Goal: Contribute content: Add original content to the website for others to see

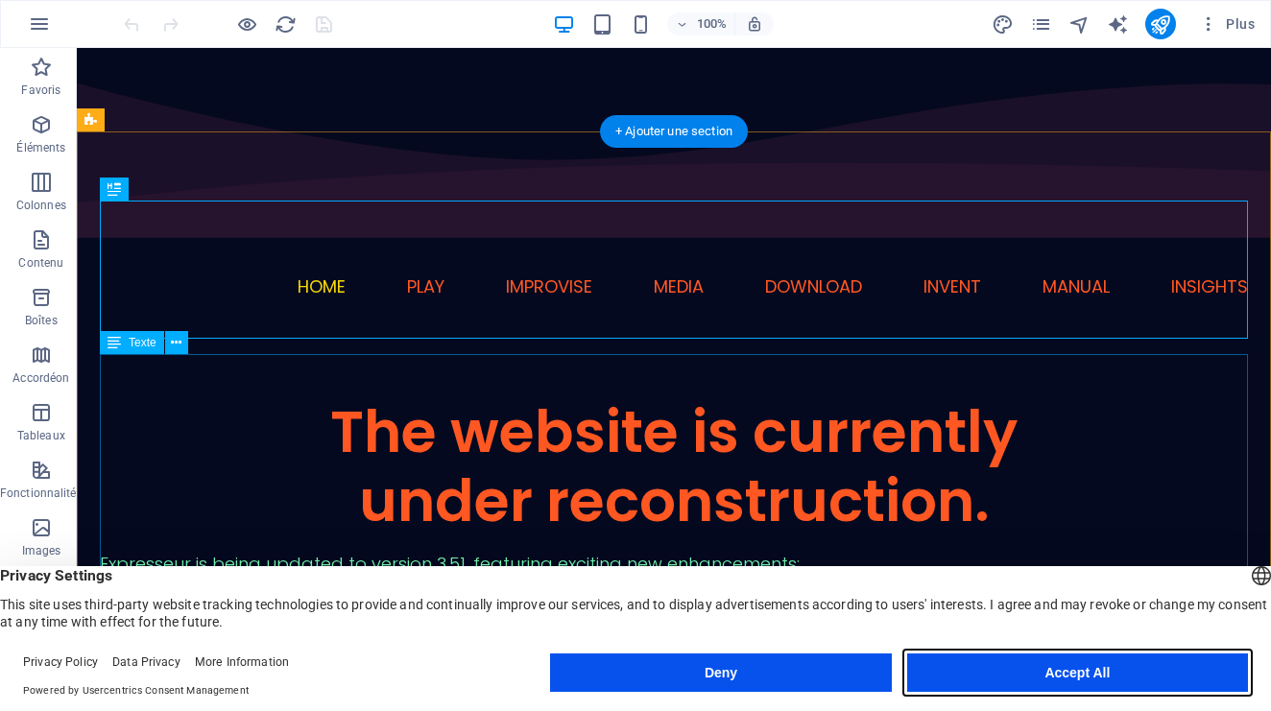
click at [1019, 682] on button "Accept All" at bounding box center [1077, 673] width 341 height 38
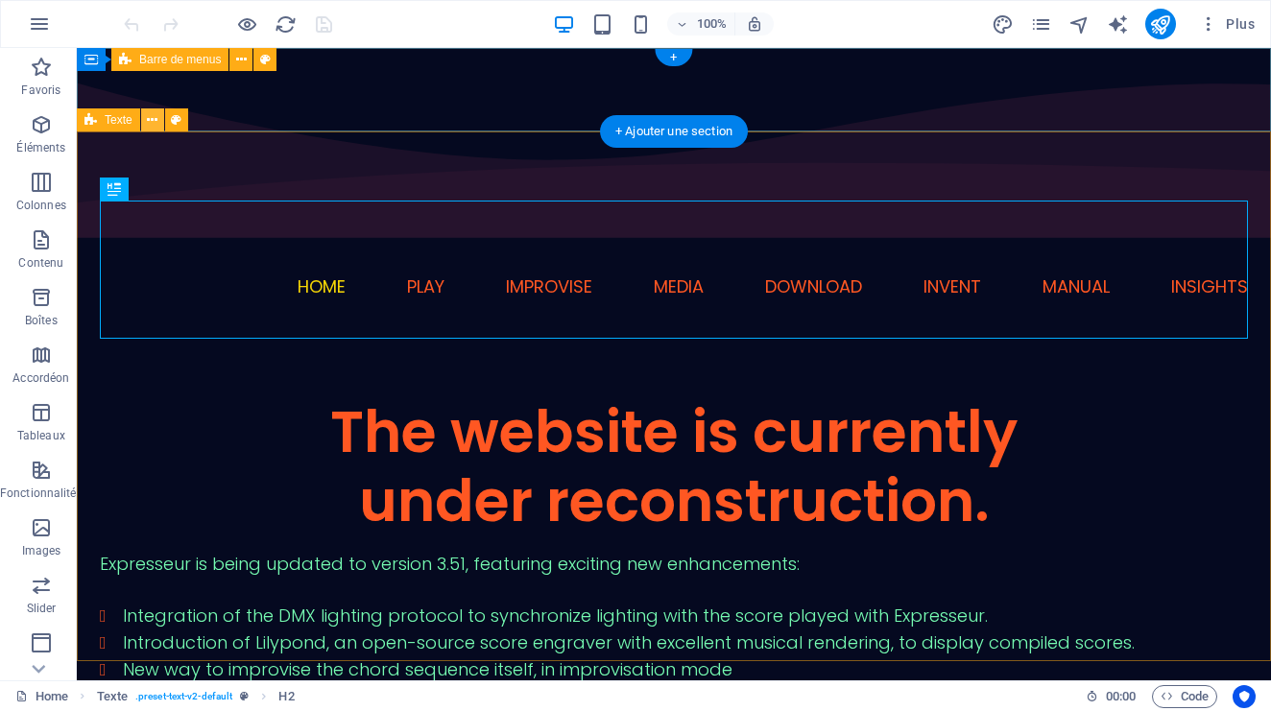
click at [155, 119] on icon at bounding box center [152, 120] width 11 height 20
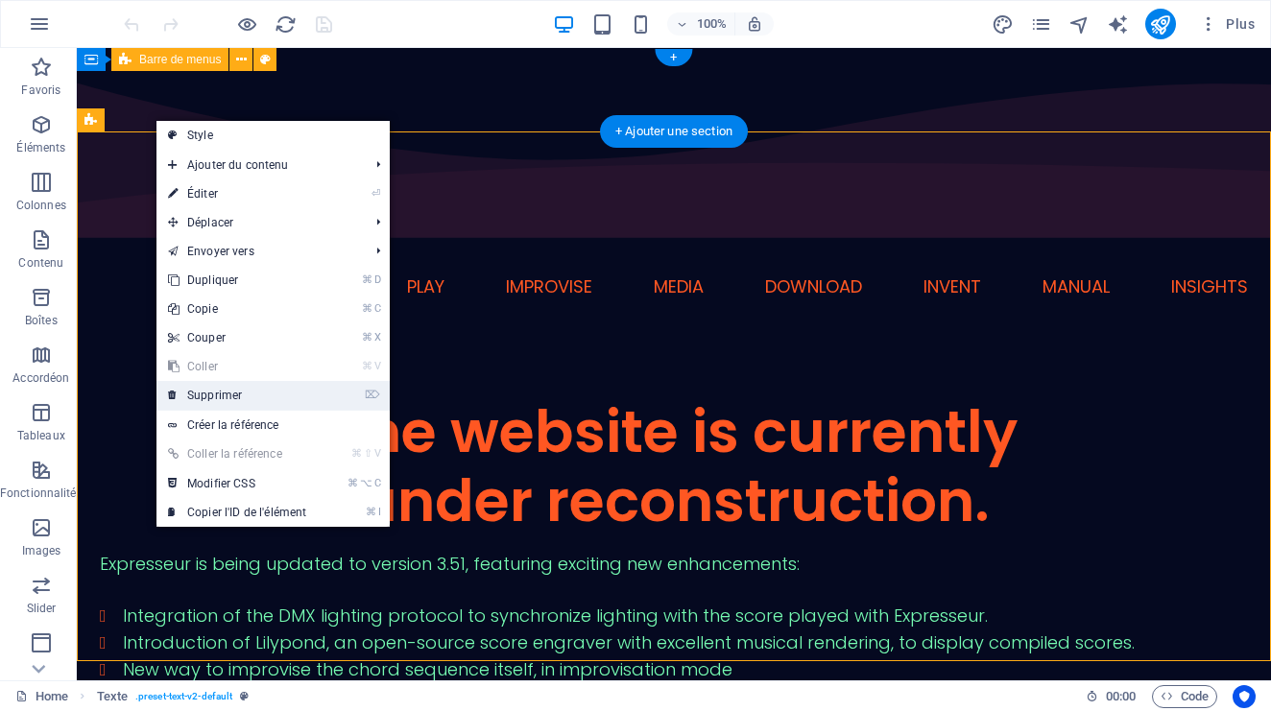
click at [216, 385] on link "⌦ Supprimer" at bounding box center [236, 395] width 161 height 29
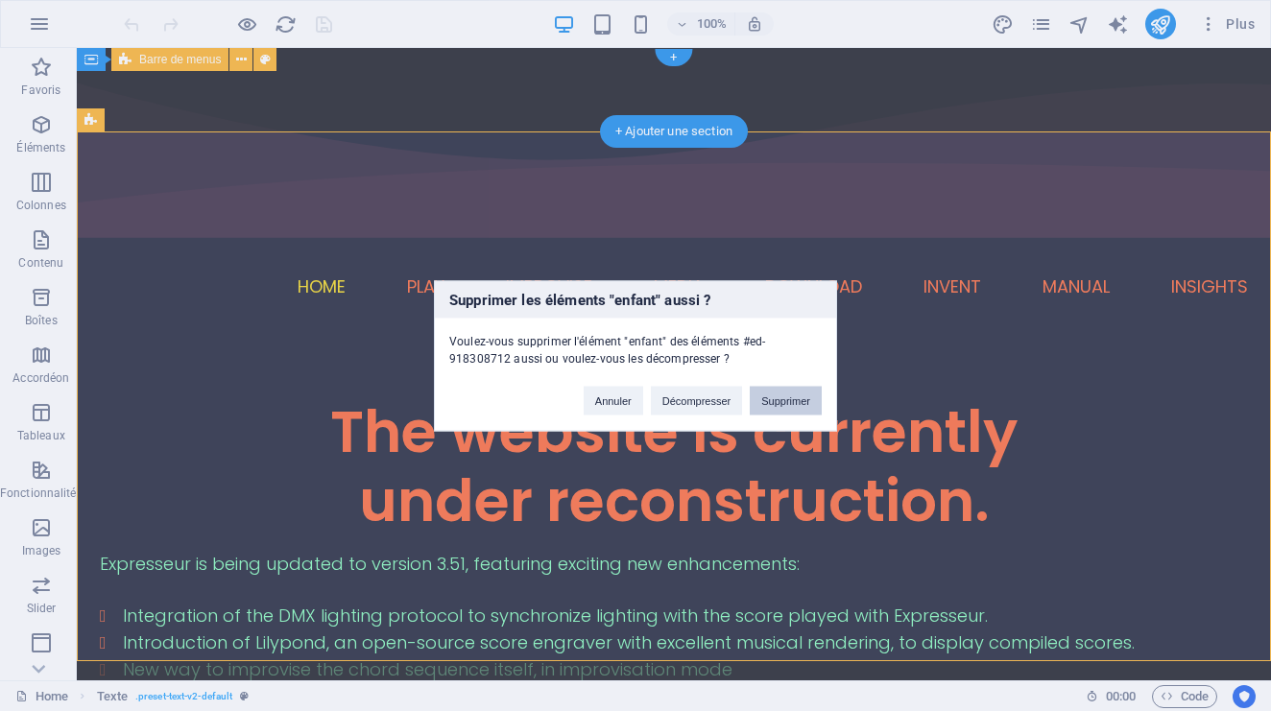
click at [762, 399] on button "Supprimer" at bounding box center [786, 400] width 72 height 29
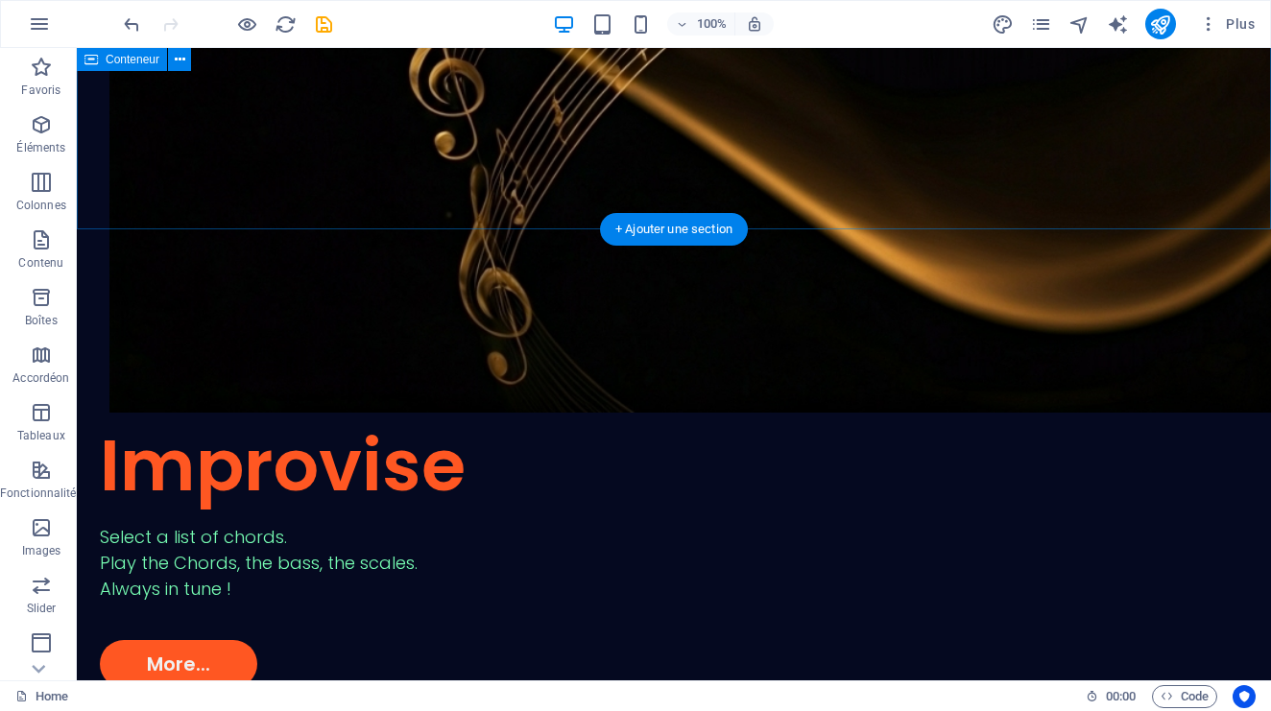
scroll to position [1536, 0]
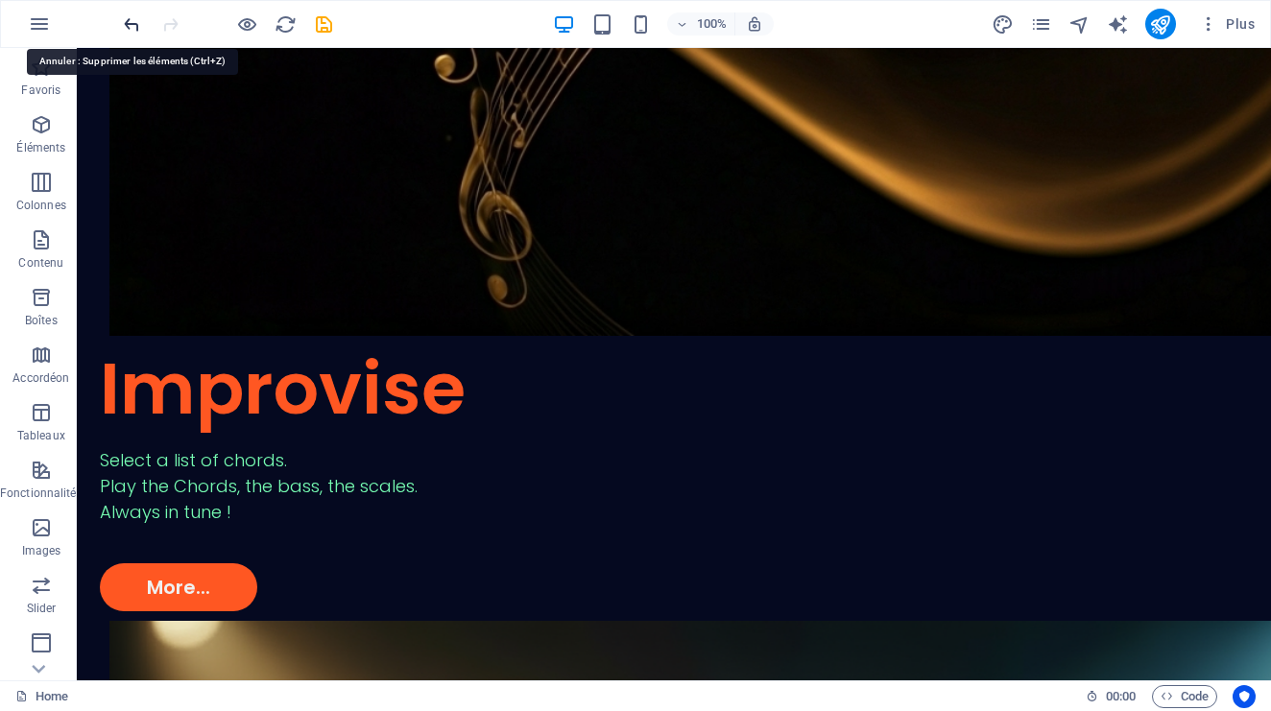
click at [132, 21] on icon "undo" at bounding box center [132, 24] width 22 height 22
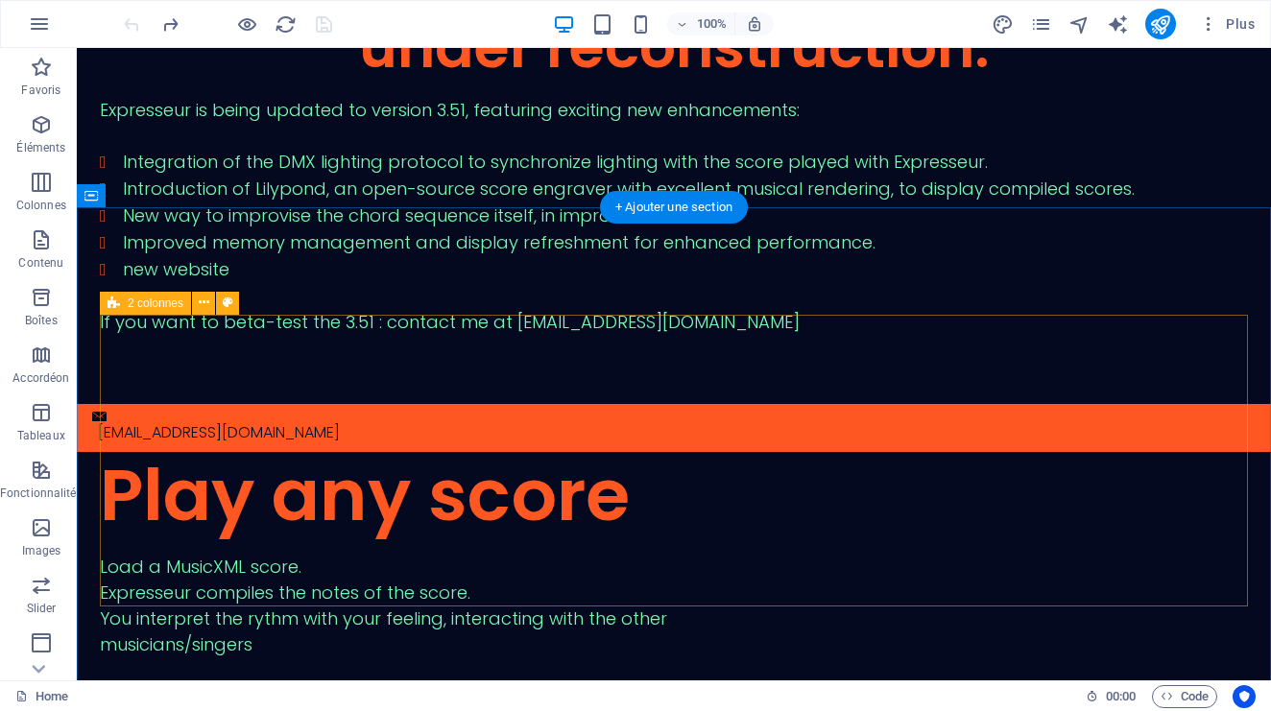
scroll to position [492, 0]
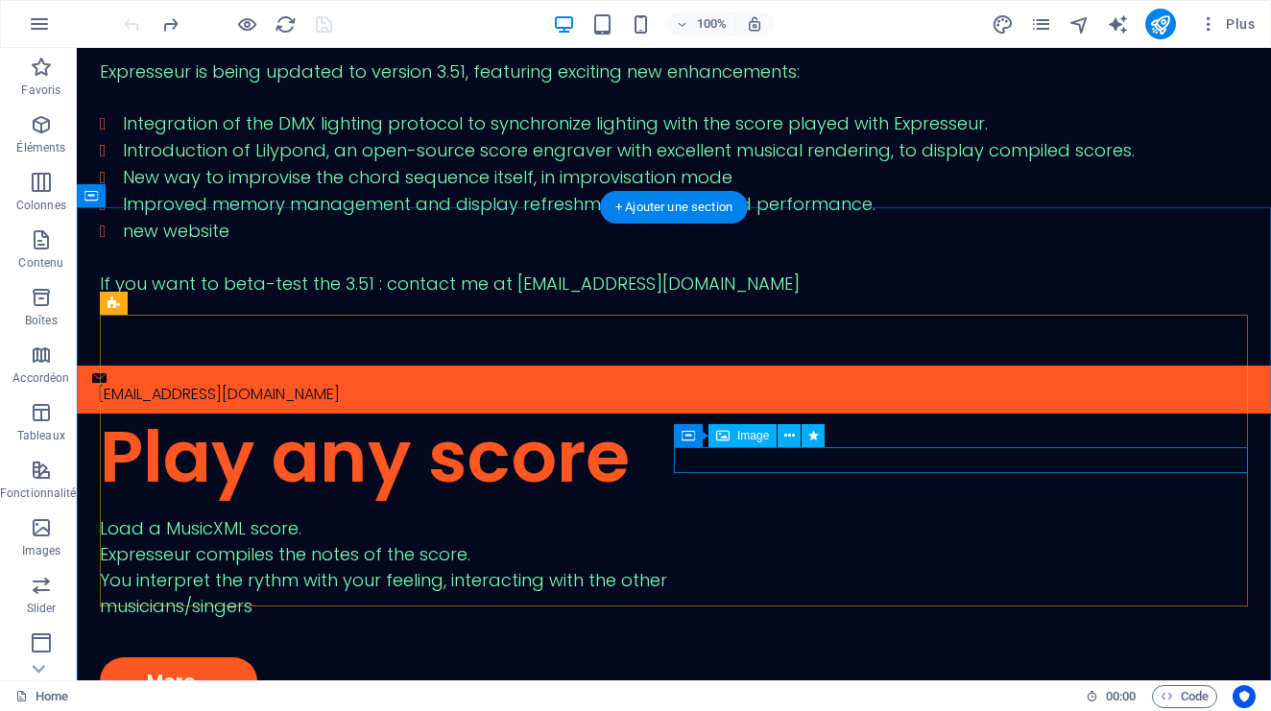
click at [749, 433] on span "Image" at bounding box center [753, 436] width 32 height 12
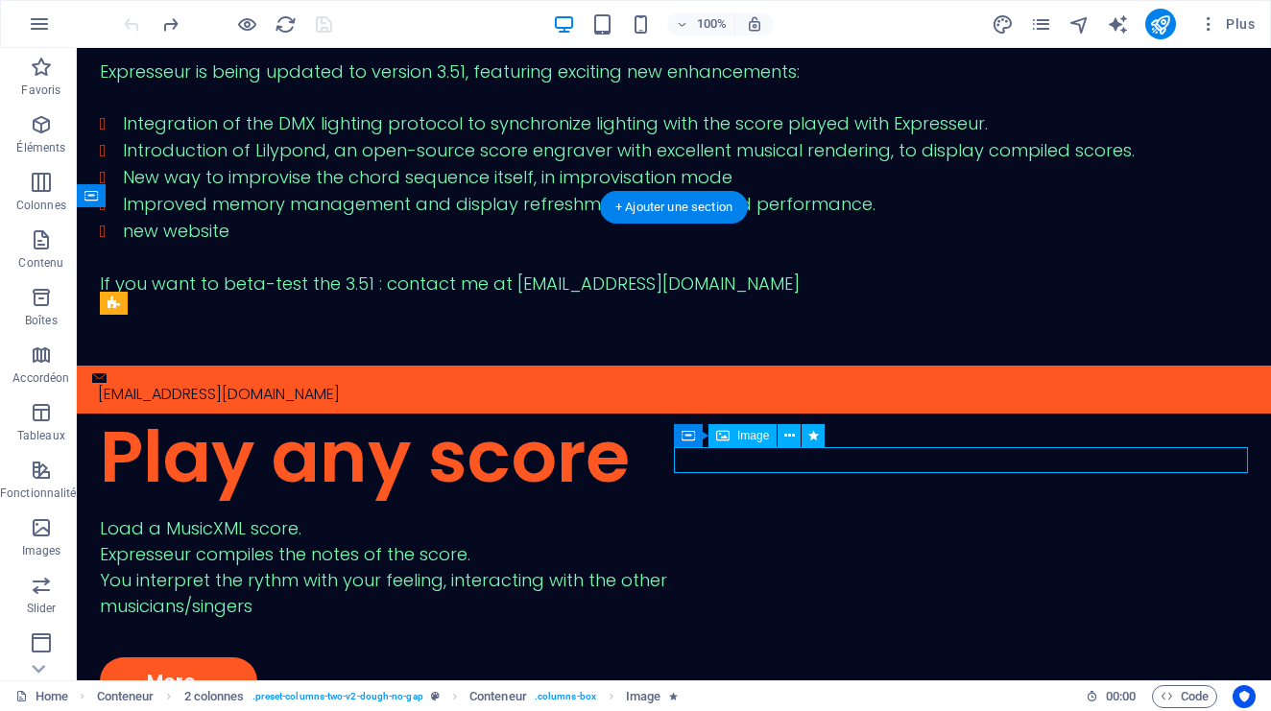
click at [750, 432] on span "Image" at bounding box center [753, 436] width 32 height 12
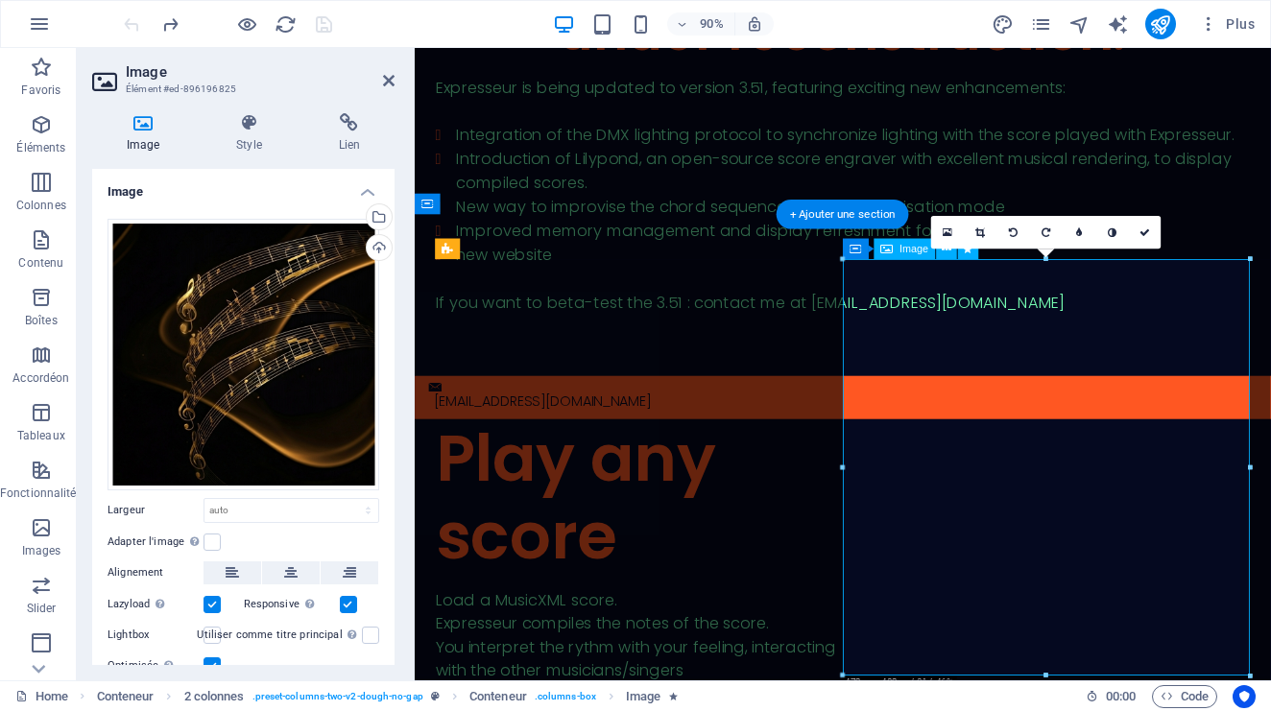
scroll to position [339, 0]
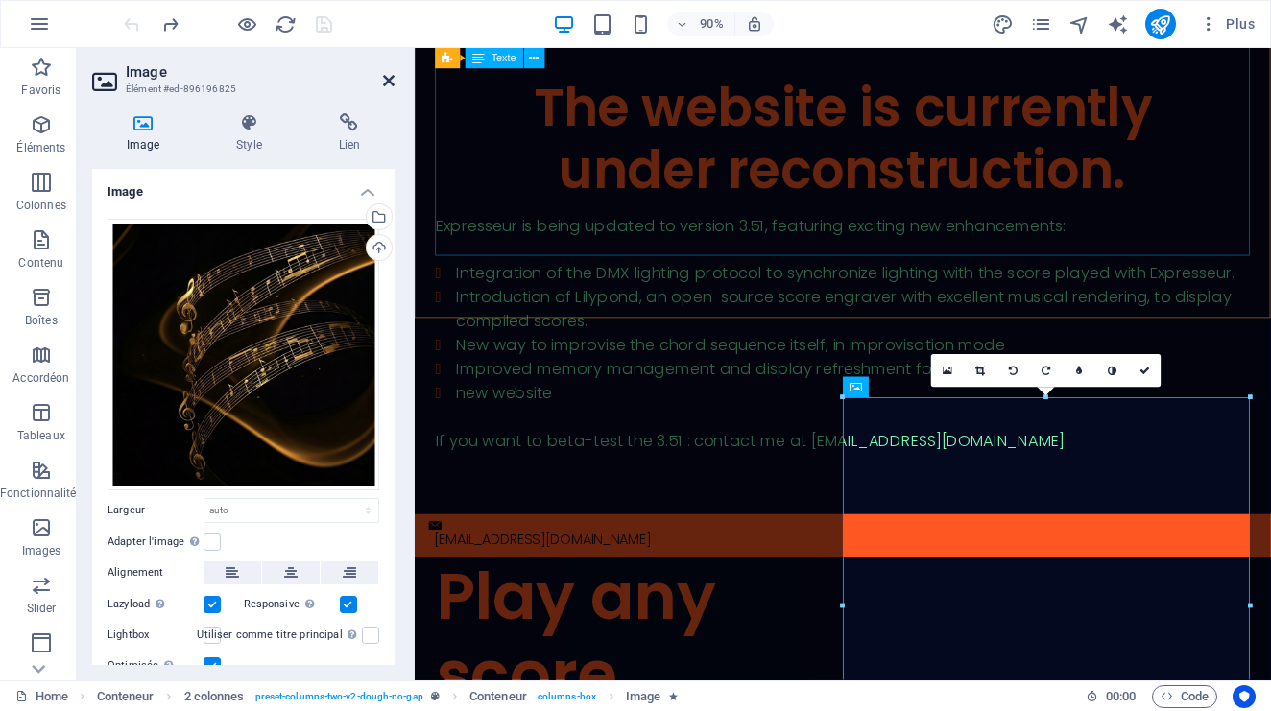
click at [390, 73] on icon at bounding box center [389, 80] width 12 height 15
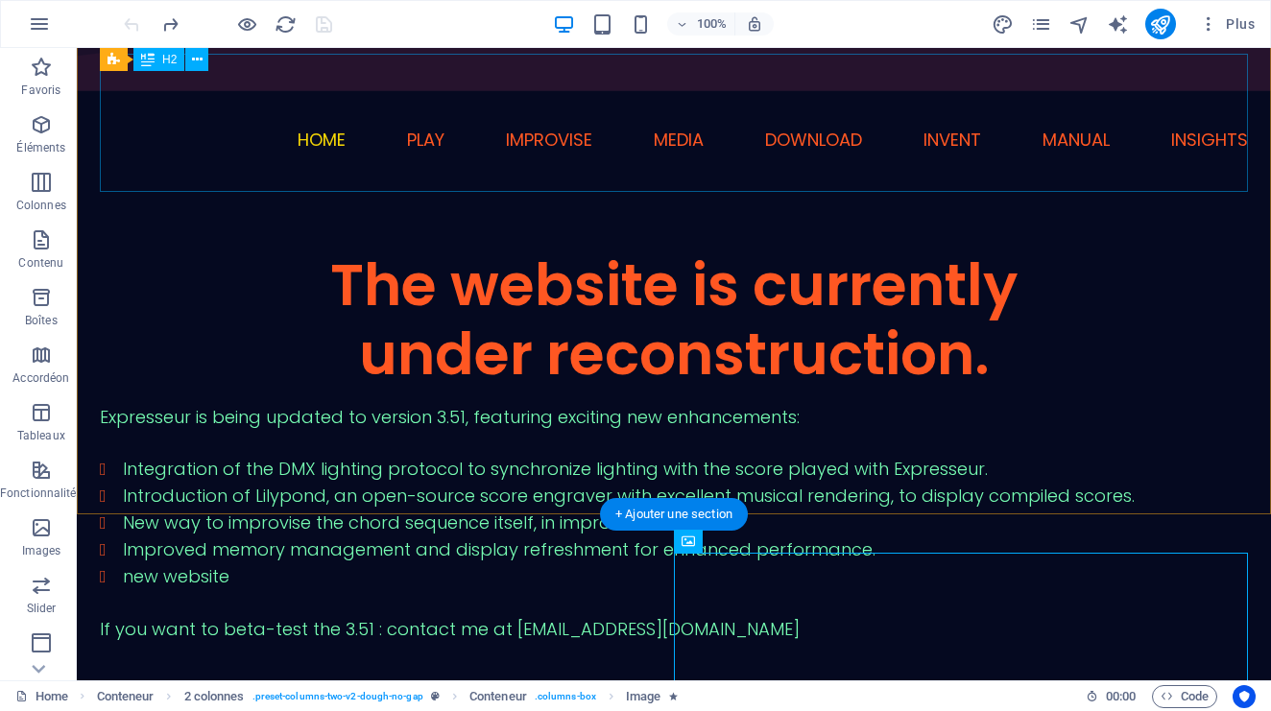
scroll to position [0, 0]
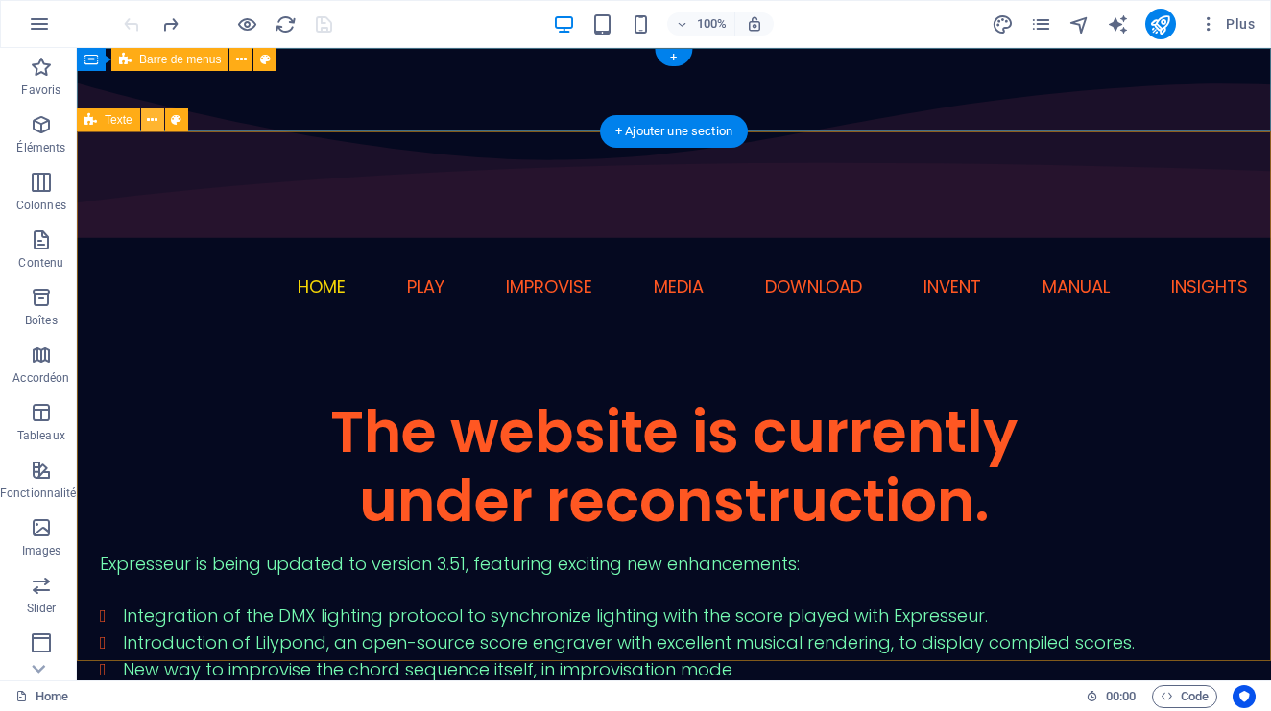
click at [156, 120] on icon at bounding box center [152, 120] width 11 height 20
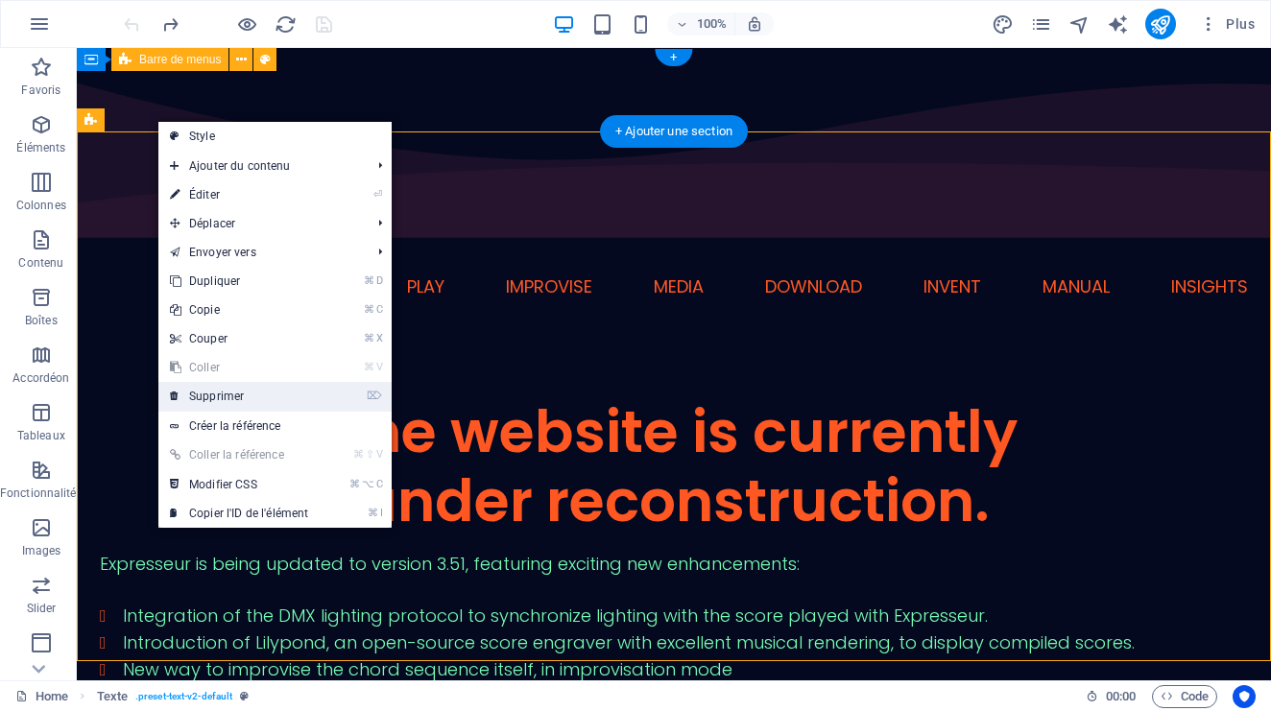
click at [229, 397] on link "⌦ Supprimer" at bounding box center [238, 396] width 161 height 29
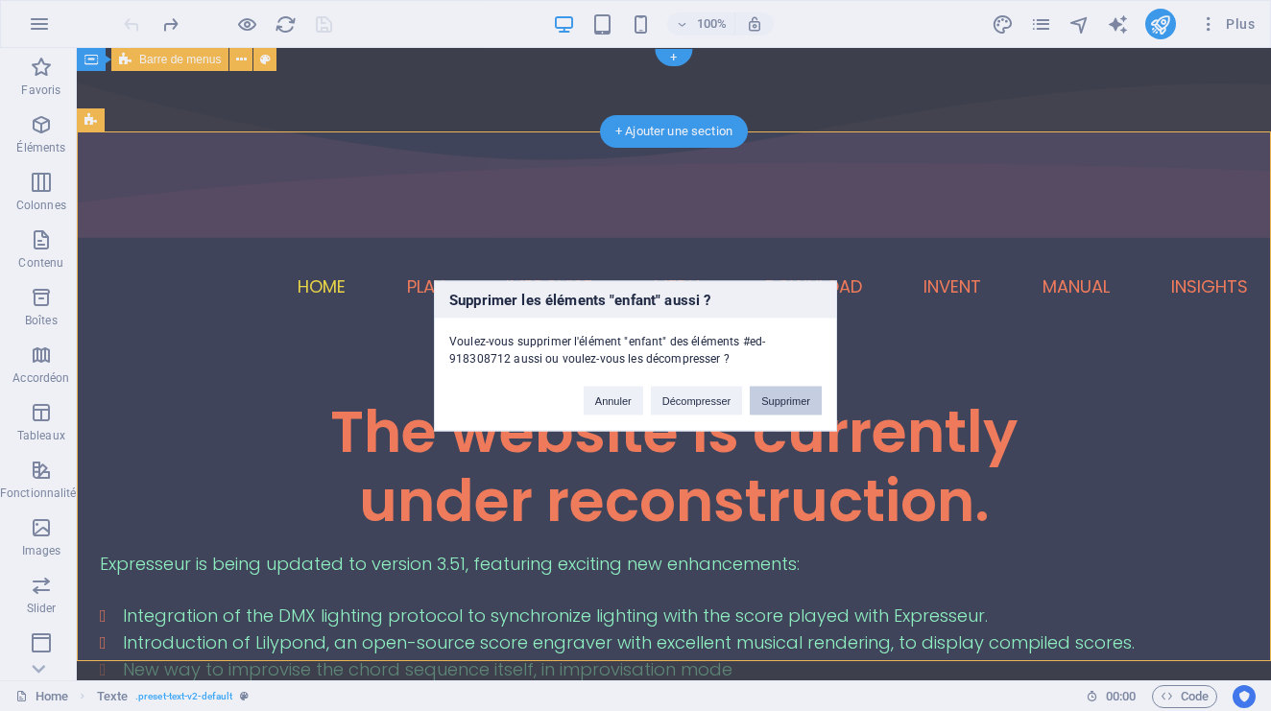
click at [766, 395] on button "Supprimer" at bounding box center [786, 400] width 72 height 29
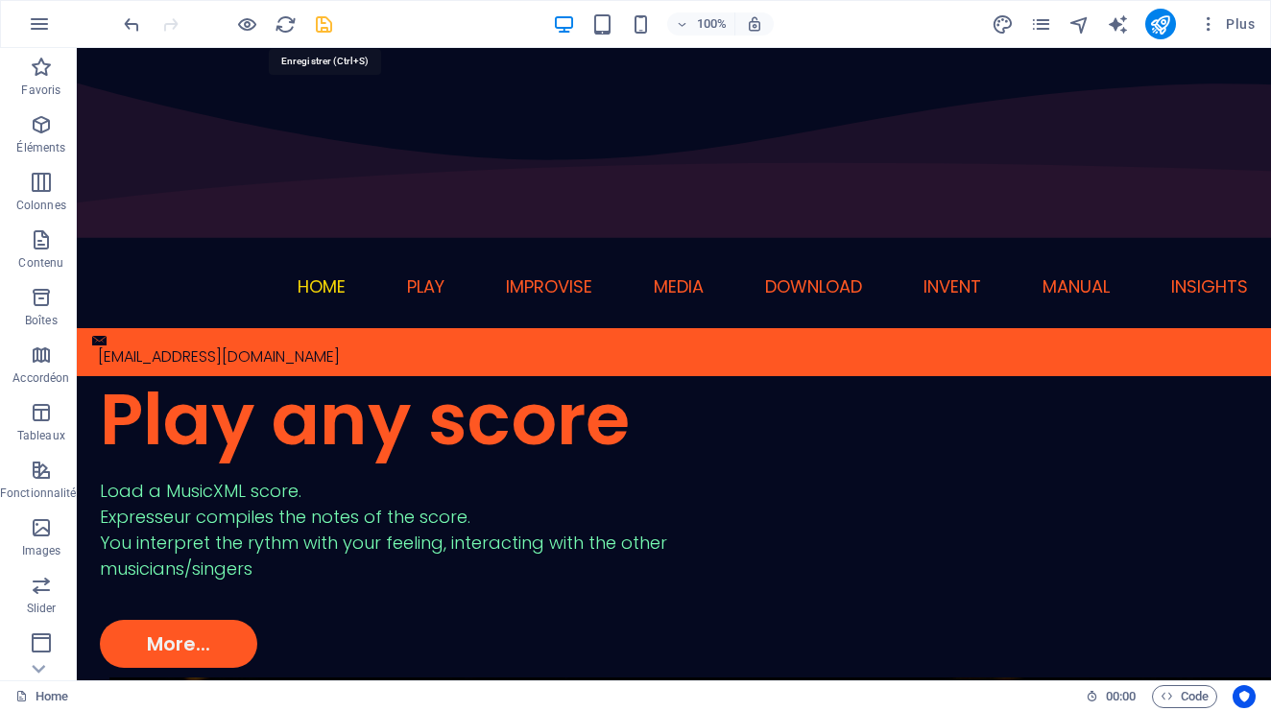
click at [322, 27] on icon "save" at bounding box center [324, 24] width 22 height 22
click at [1047, 27] on icon "pages" at bounding box center [1041, 24] width 22 height 22
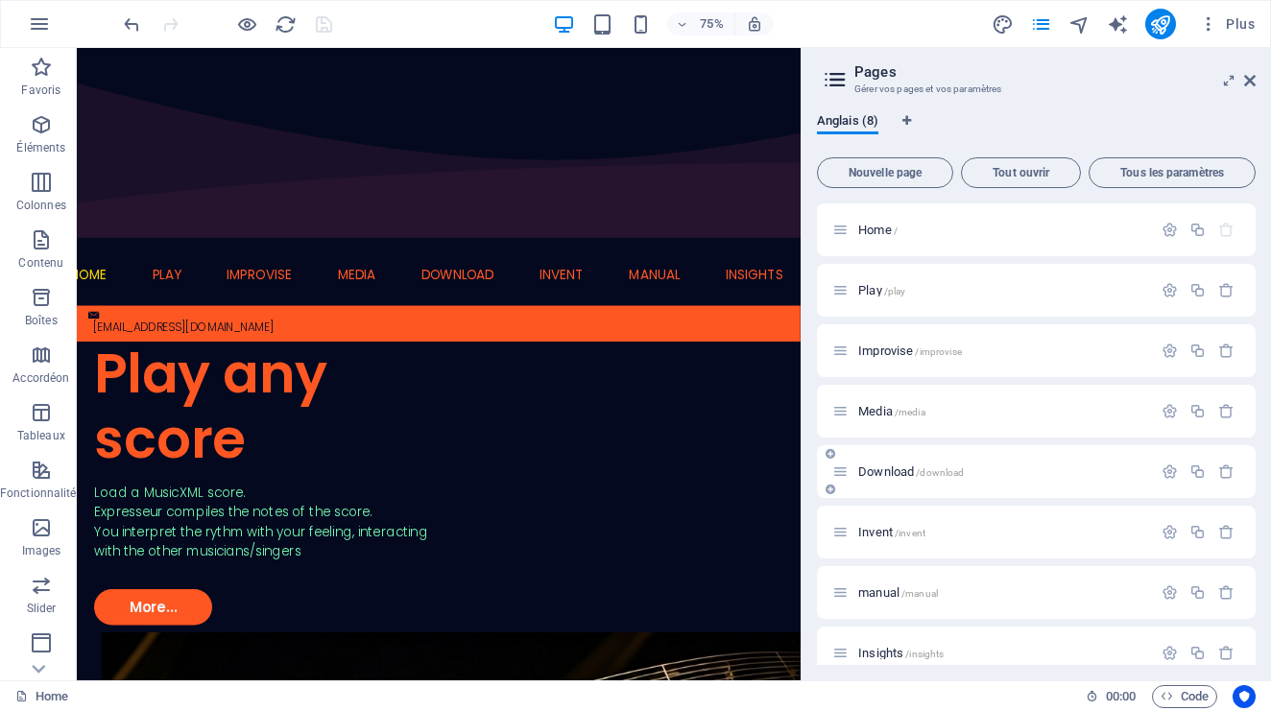
click at [894, 472] on span "Download /download" at bounding box center [911, 472] width 106 height 14
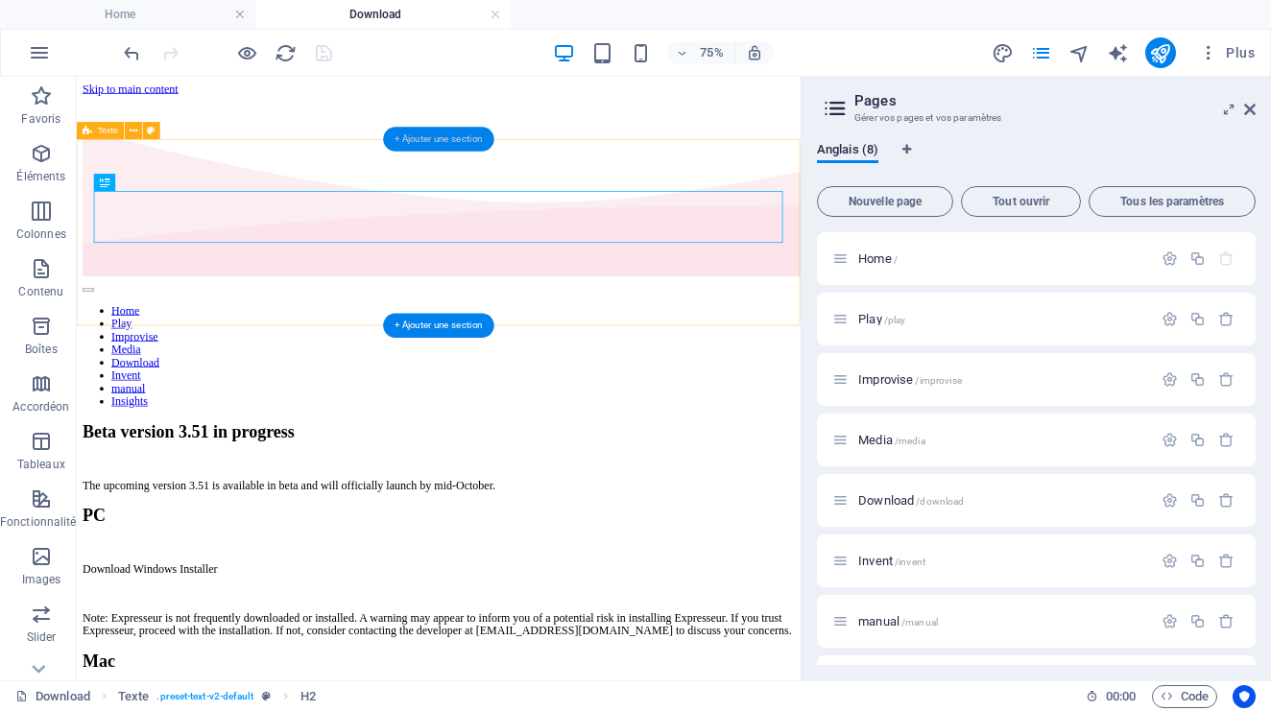
click at [395, 143] on div "+ Ajouter une section" at bounding box center [438, 140] width 110 height 25
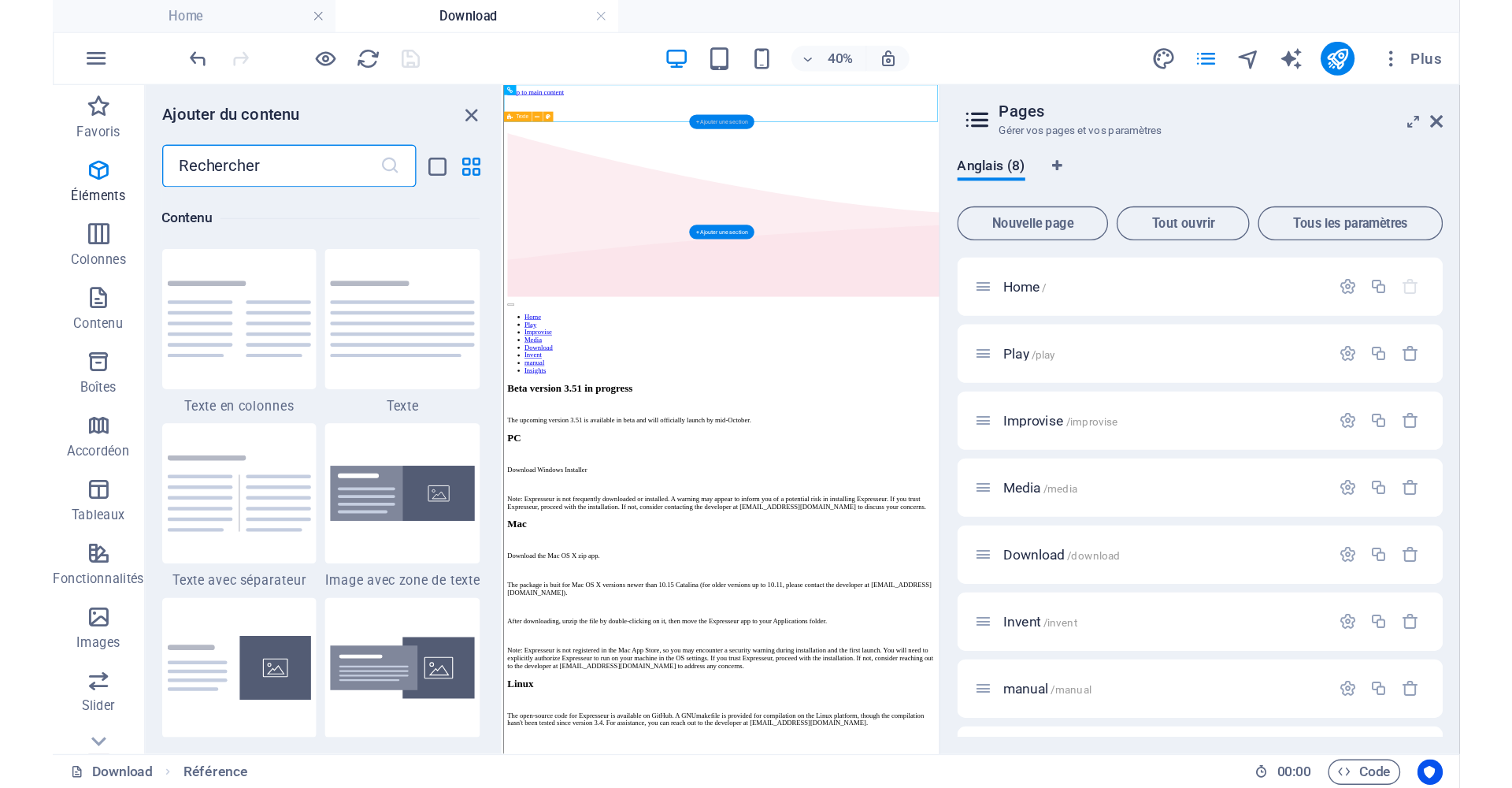
scroll to position [2757, 0]
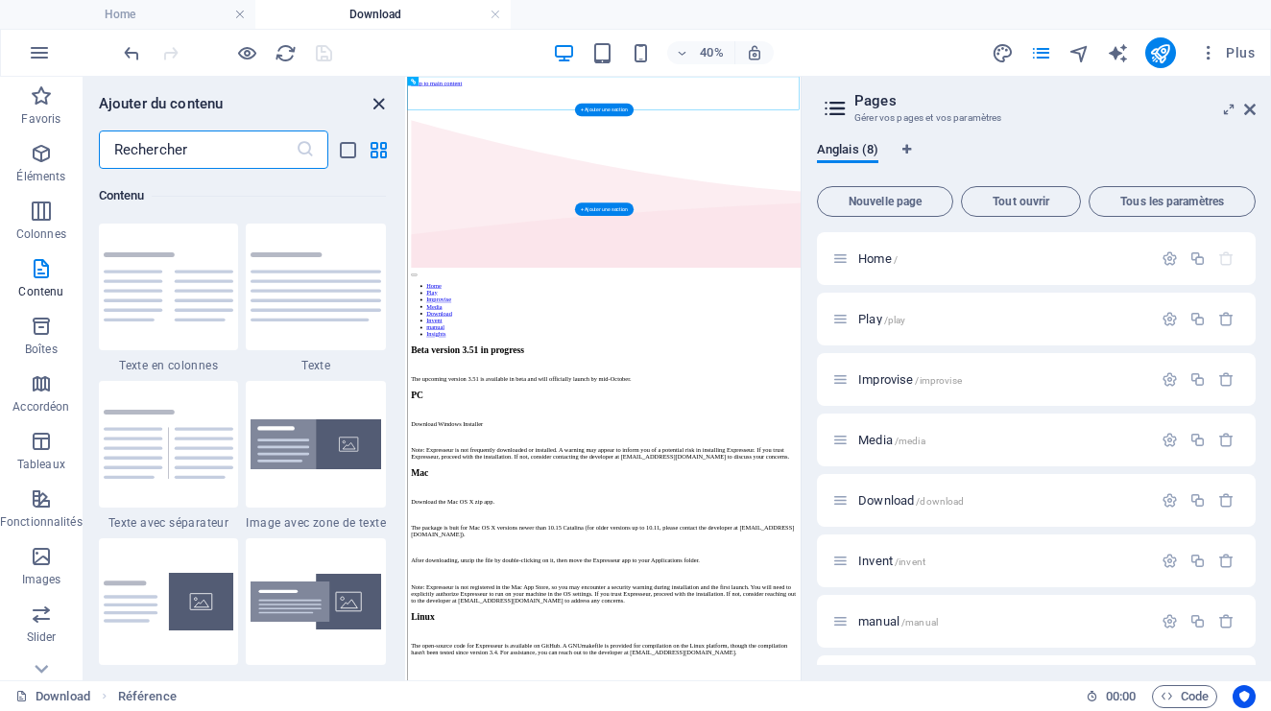
click at [377, 108] on icon "close panel" at bounding box center [379, 104] width 22 height 22
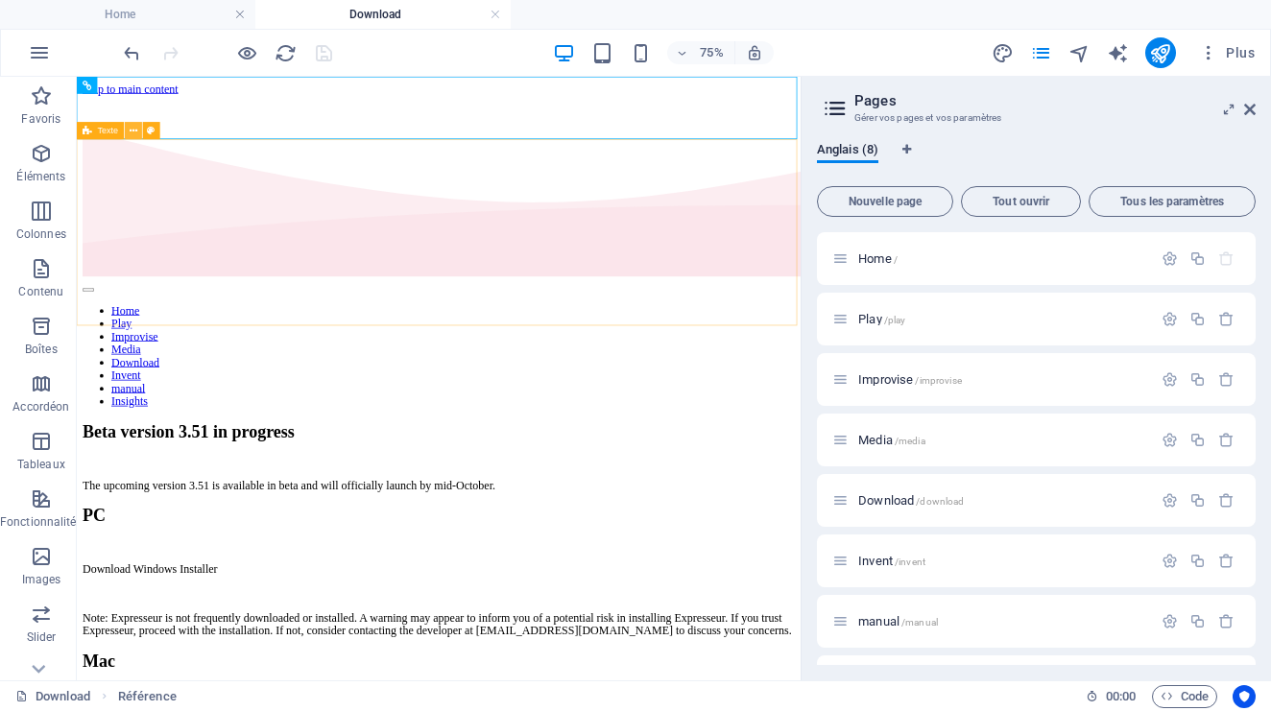
click at [136, 132] on icon at bounding box center [134, 130] width 8 height 15
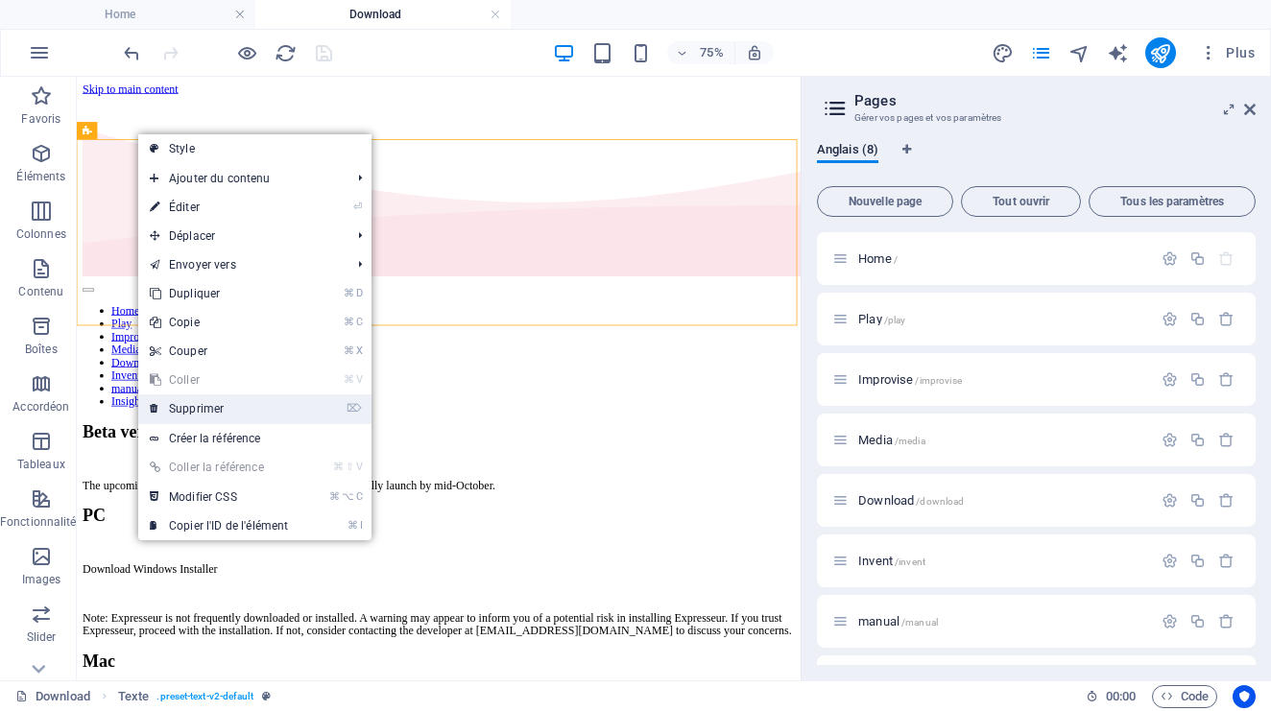
click at [224, 410] on link "⌦ Supprimer" at bounding box center [218, 409] width 161 height 29
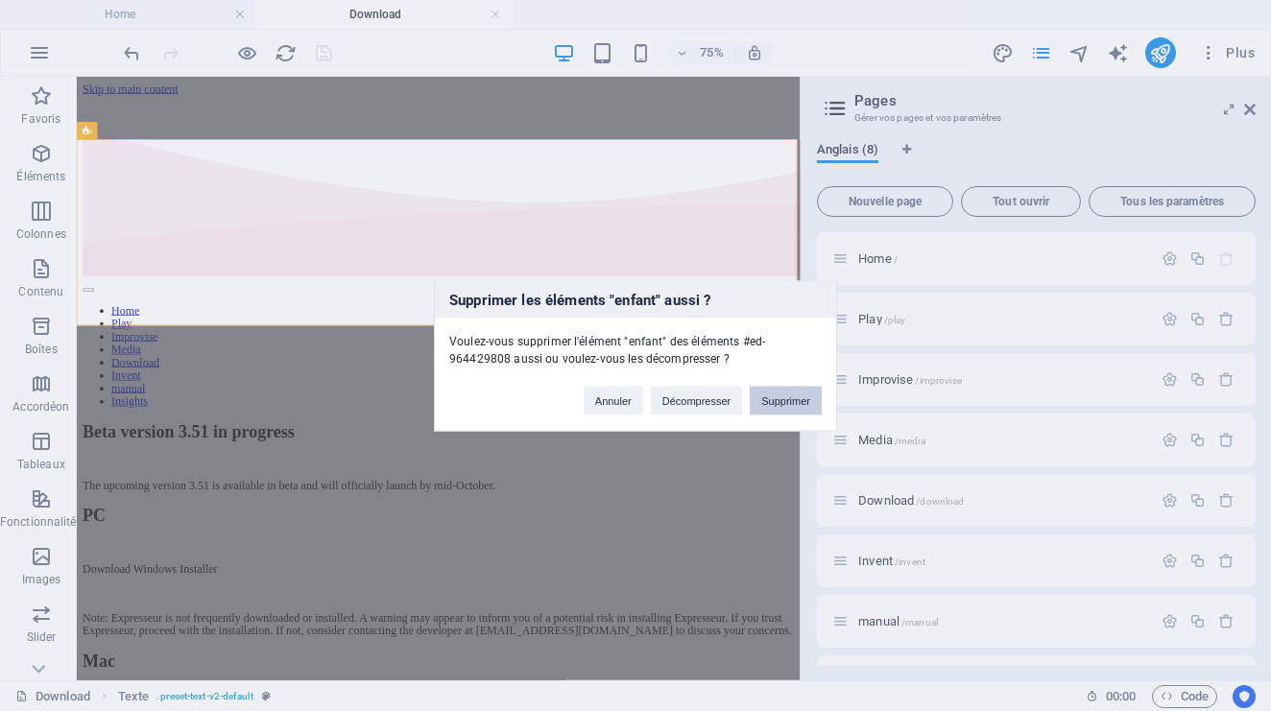
click at [777, 401] on button "Supprimer" at bounding box center [786, 400] width 72 height 29
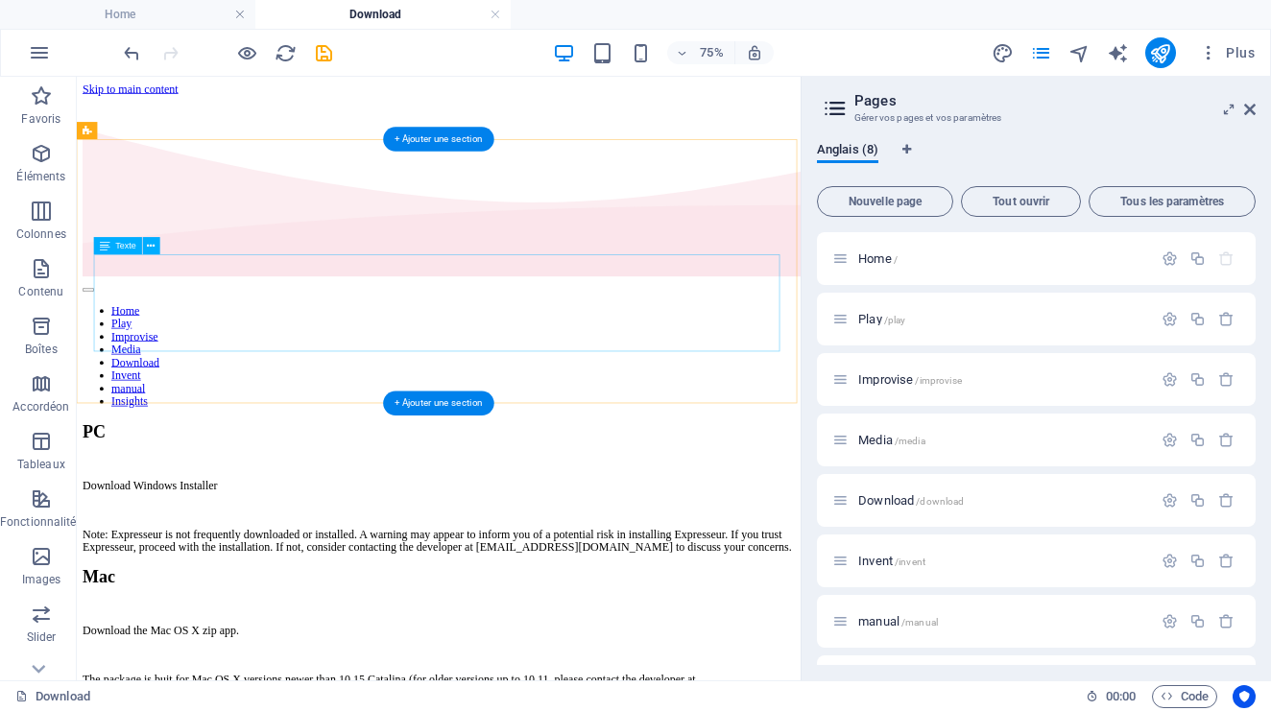
click at [342, 613] on div "Download Windows Installer Note: Expresseur is not frequently downloaded or ins…" at bounding box center [558, 663] width 949 height 100
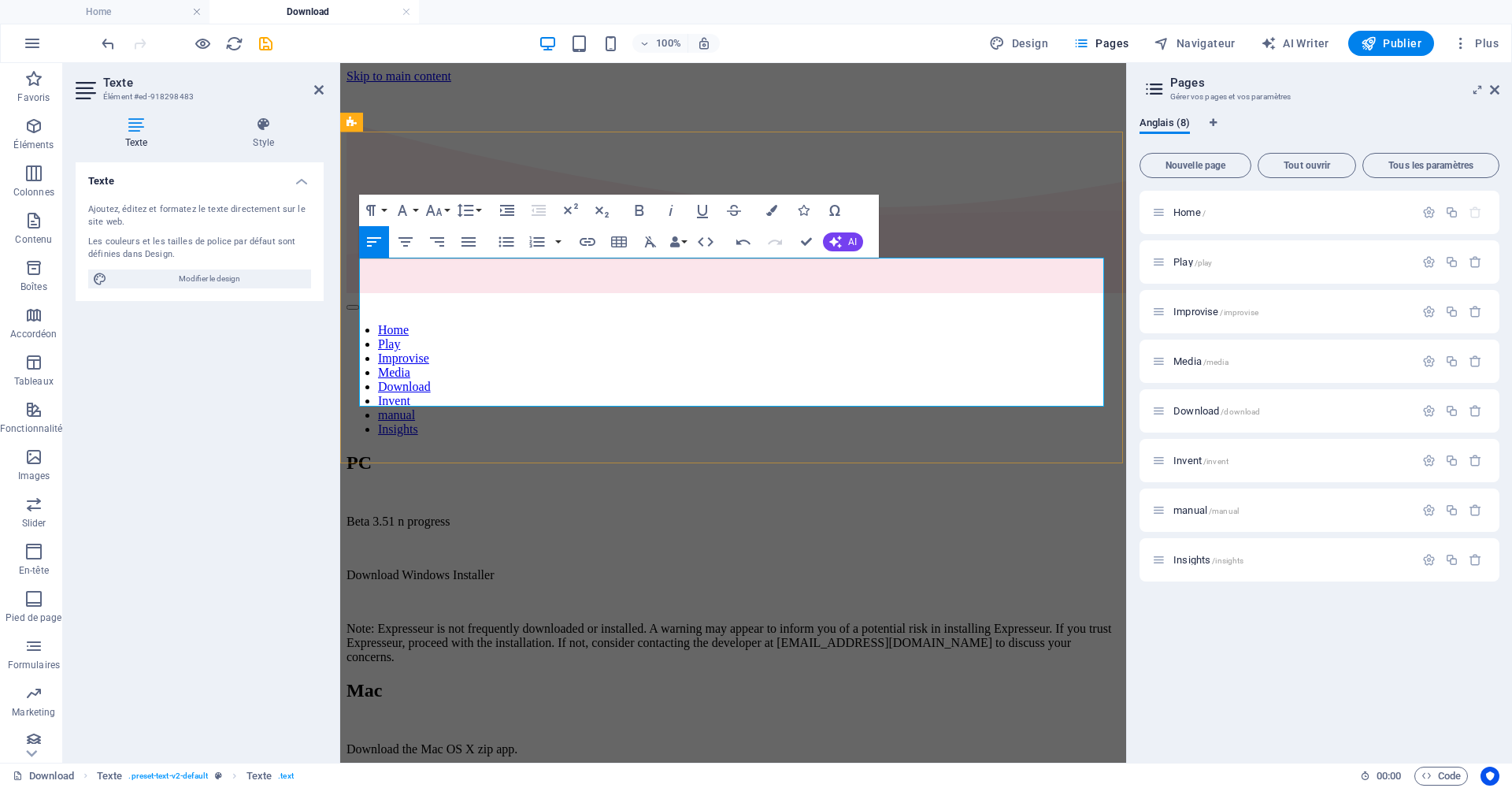
click at [436, 515] on p "Beta 3.51 n progress" at bounding box center [733, 521] width 774 height 14
click at [426, 515] on p "Beta 3.51 n progress" at bounding box center [733, 521] width 774 height 14
click at [526, 515] on p "Beta 3.51 in progress" at bounding box center [733, 521] width 774 height 14
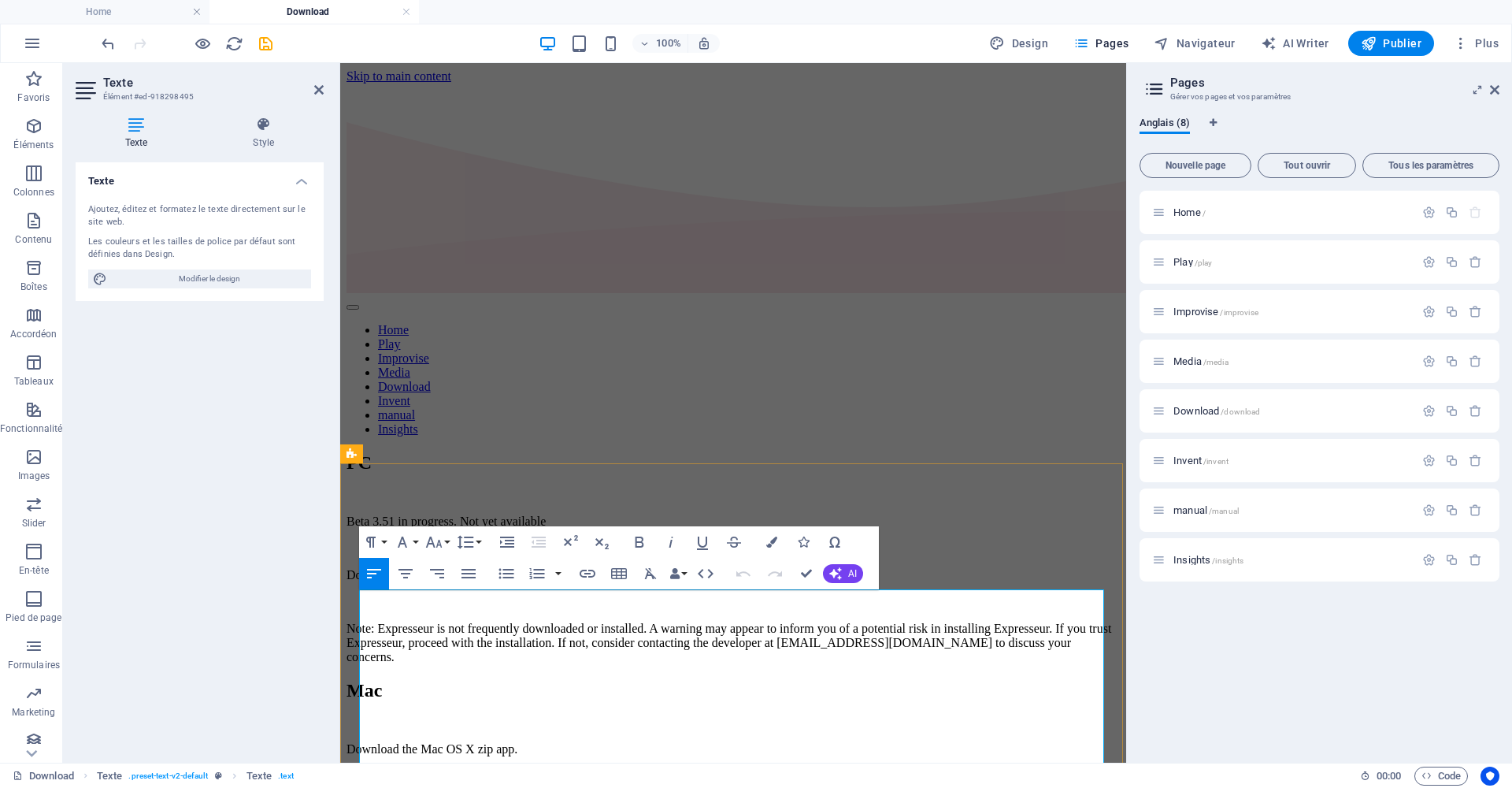
click at [417, 583] on p "Download the Mac OS X zip app." at bounding box center [733, 749] width 774 height 14
click at [589, 573] on icon "button" at bounding box center [587, 574] width 16 height 8
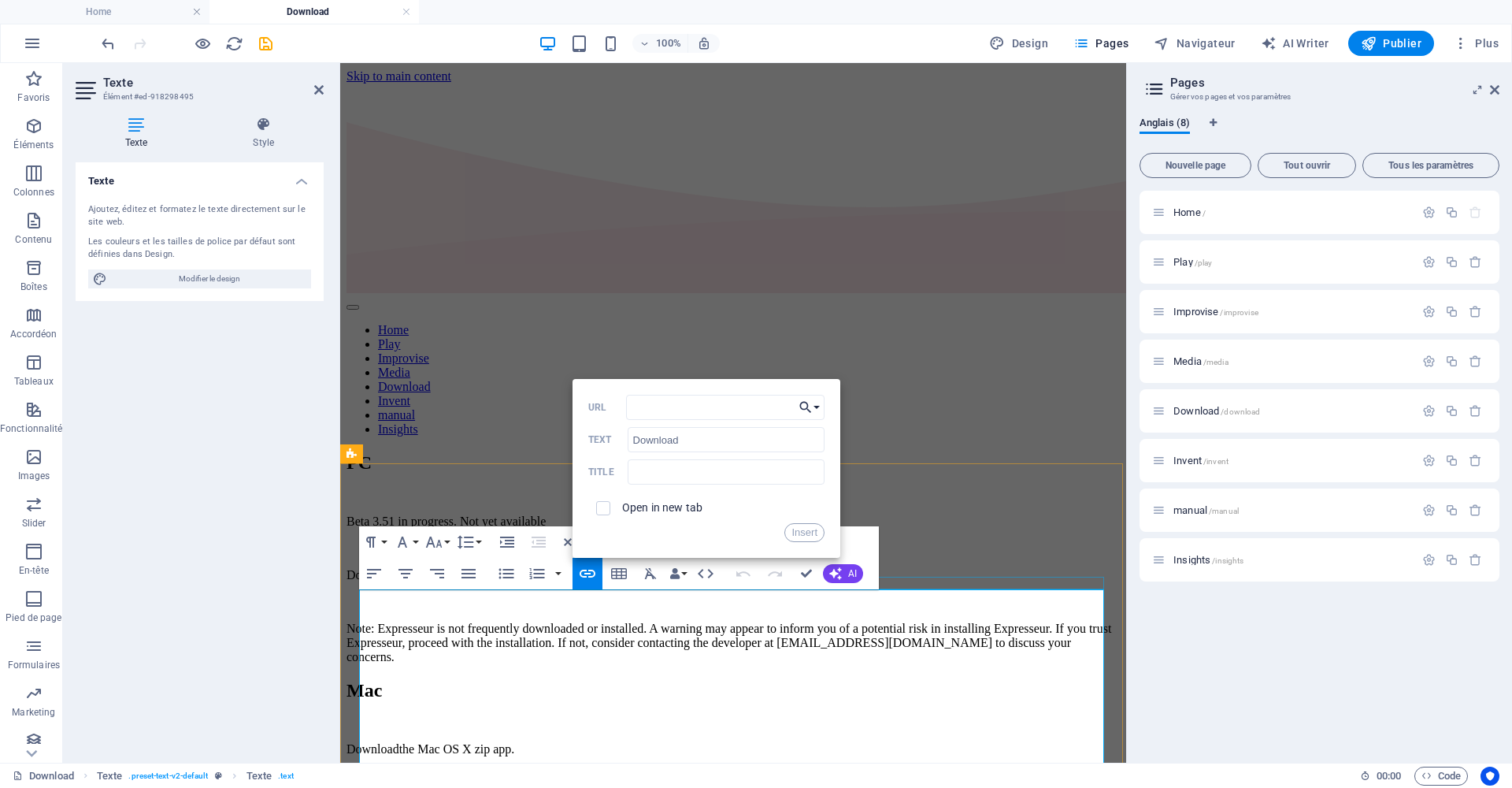
click at [822, 407] on button "Choose Link" at bounding box center [810, 407] width 30 height 25
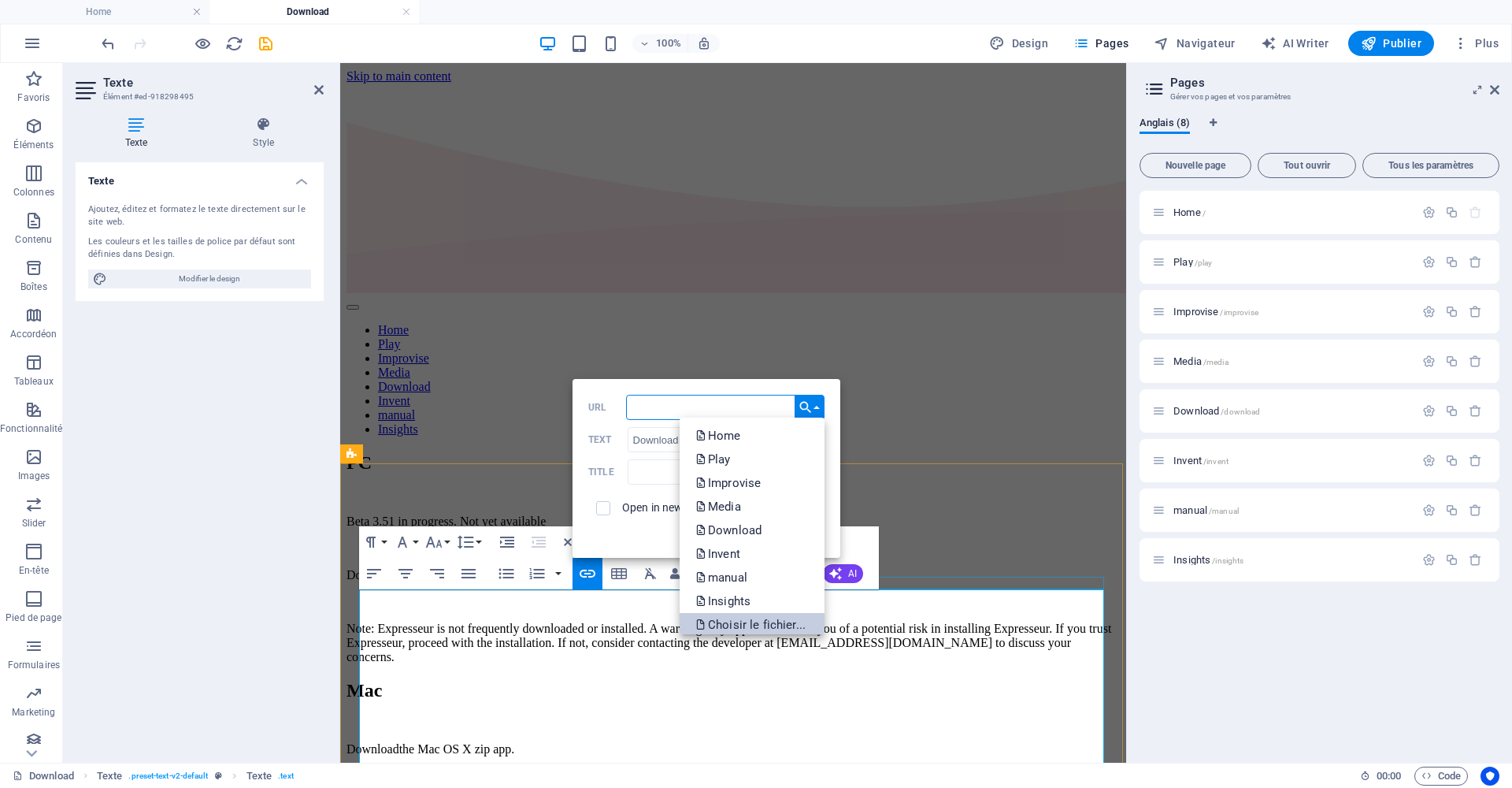
click at [748, 583] on p "Choisir le fichier..." at bounding box center [752, 625] width 113 height 24
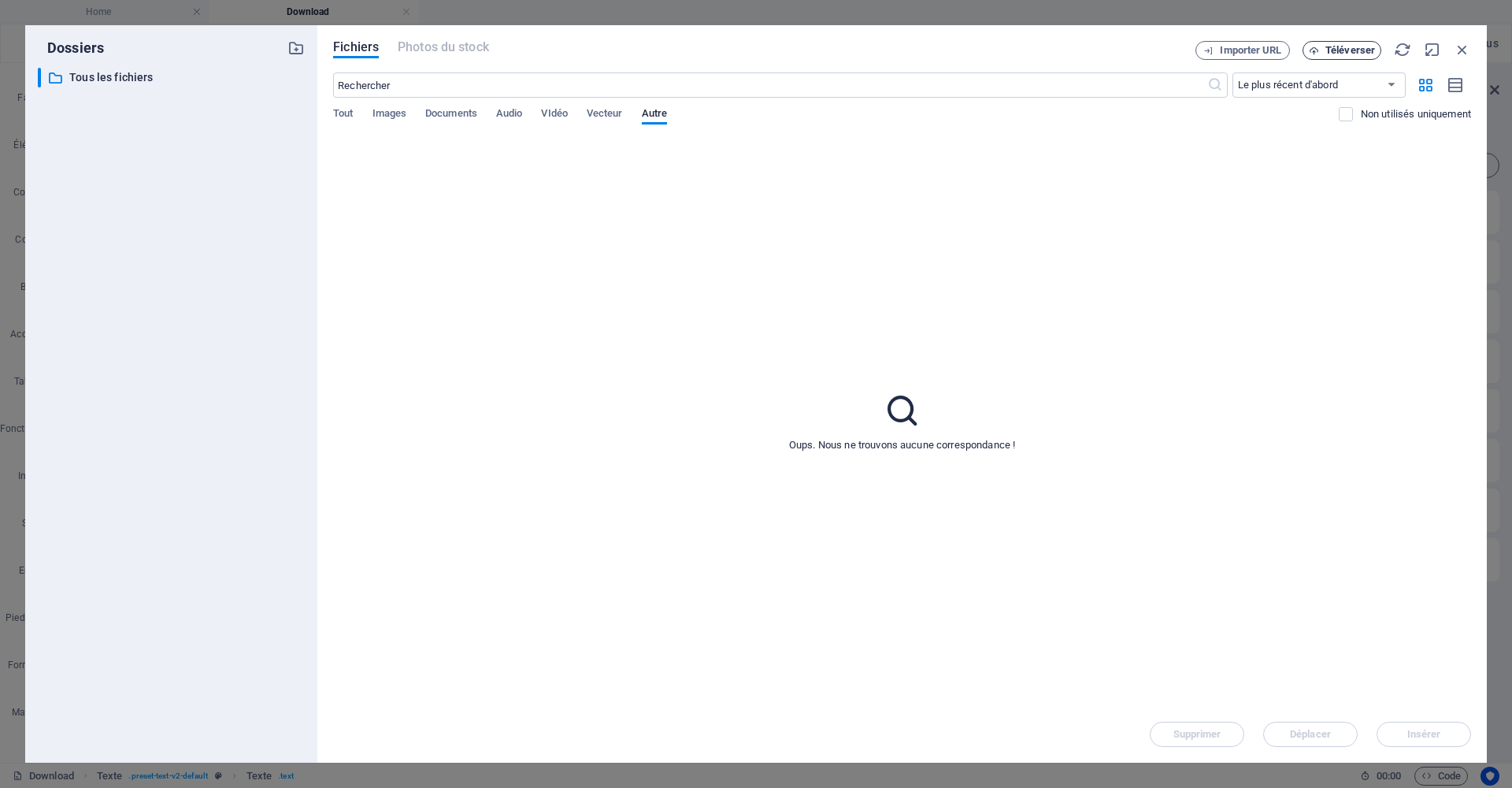
click at [1042, 44] on button "Téléverser" at bounding box center [1342, 50] width 79 height 19
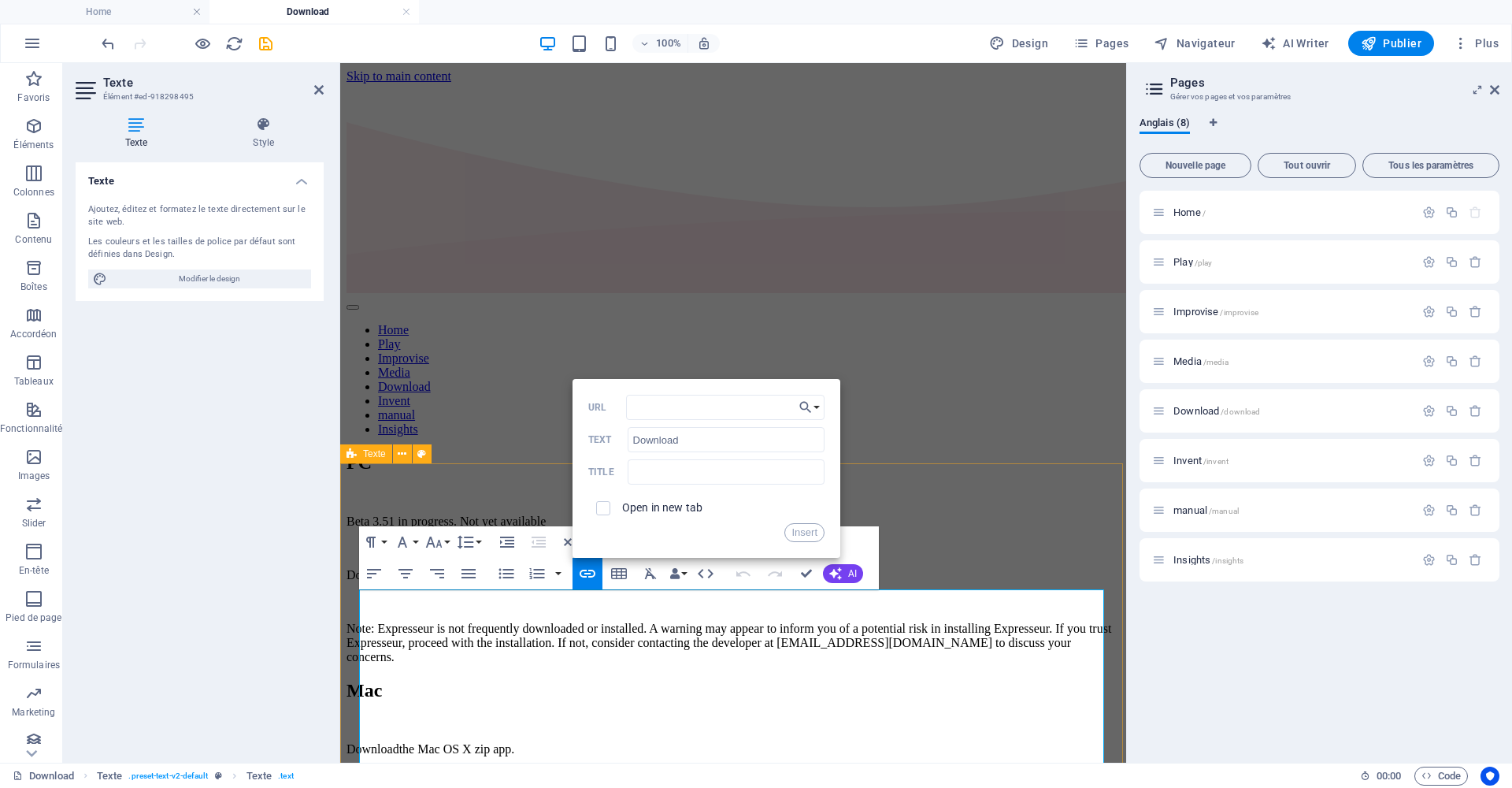
click at [610, 509] on span at bounding box center [603, 508] width 30 height 30
click at [812, 535] on button "Insert" at bounding box center [804, 532] width 40 height 19
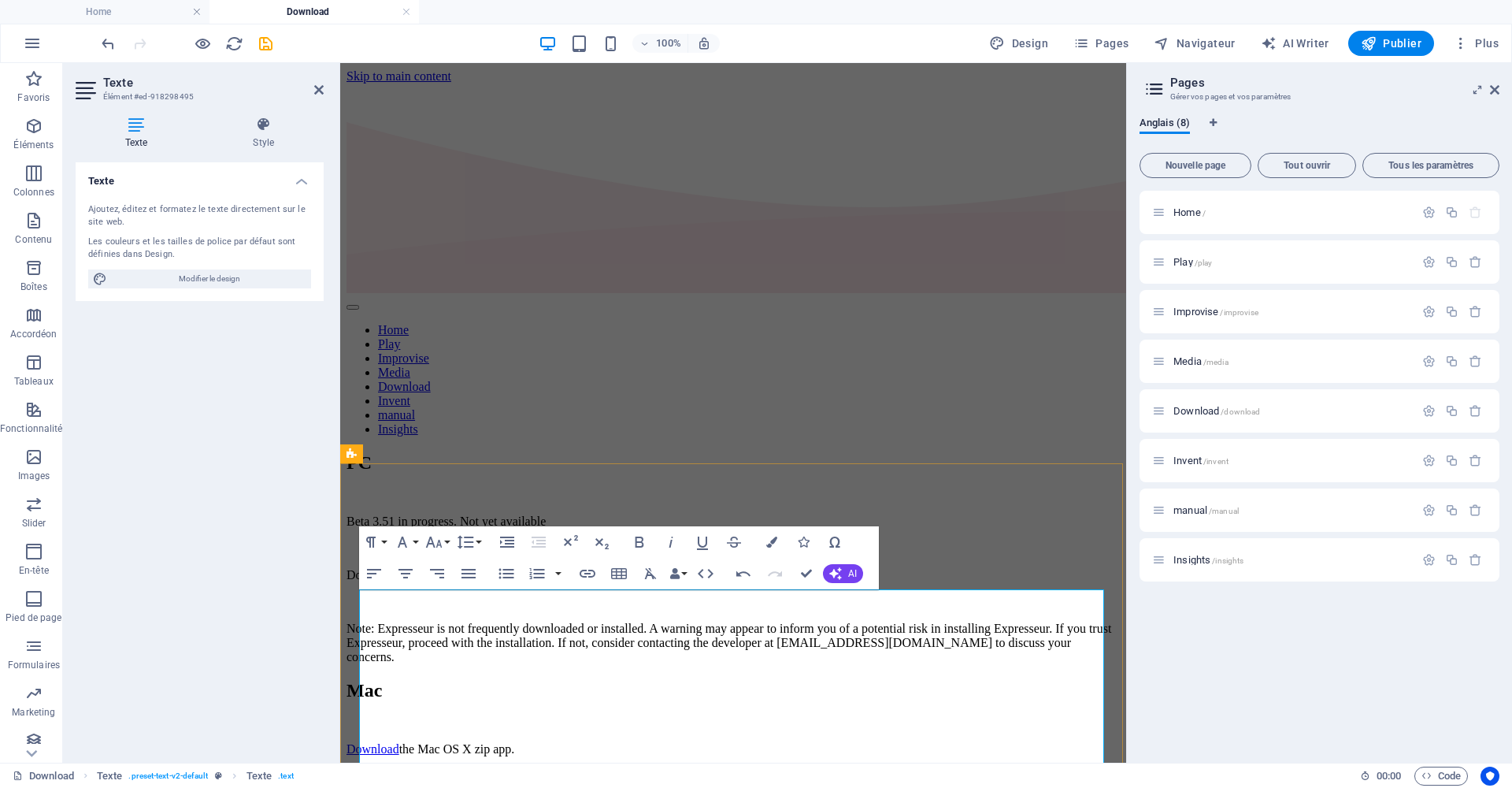
click at [610, 583] on p at bounding box center [733, 776] width 774 height 14
click at [266, 36] on icon "save" at bounding box center [266, 44] width 18 height 18
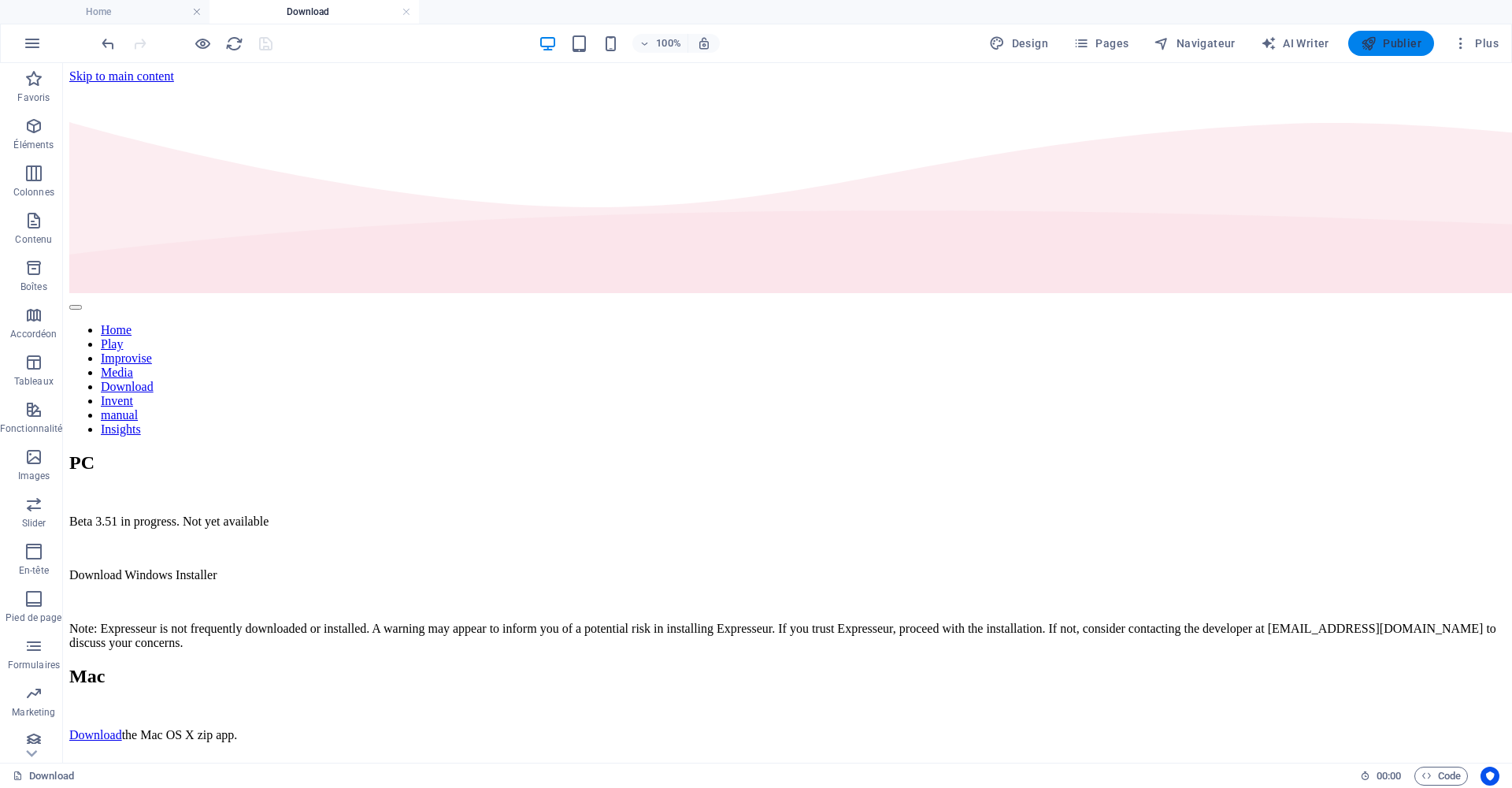
click at [1042, 46] on span "Publier" at bounding box center [1391, 43] width 61 height 16
